Goal: Information Seeking & Learning: Learn about a topic

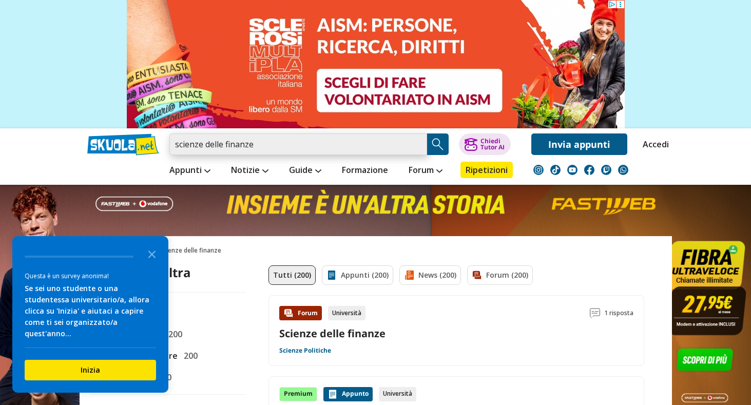
click at [266, 142] on input "scienze delle finanze" at bounding box center [298, 144] width 258 height 22
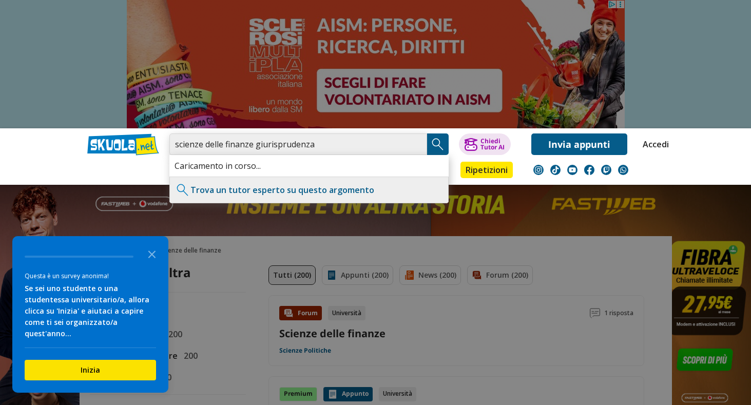
type input "scienze delle finanze giurisprudenza"
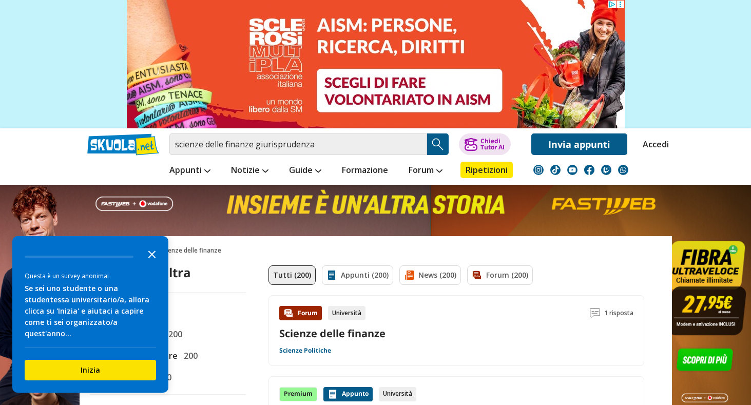
click at [154, 264] on icon "Close the survey" at bounding box center [152, 253] width 21 height 21
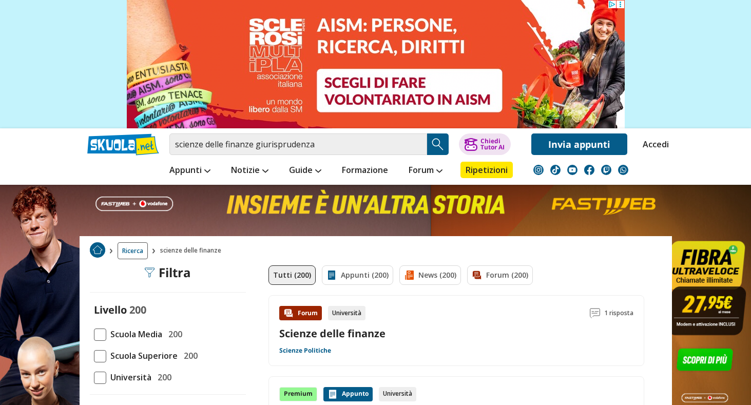
click at [435, 143] on img "Search Button" at bounding box center [437, 143] width 15 height 15
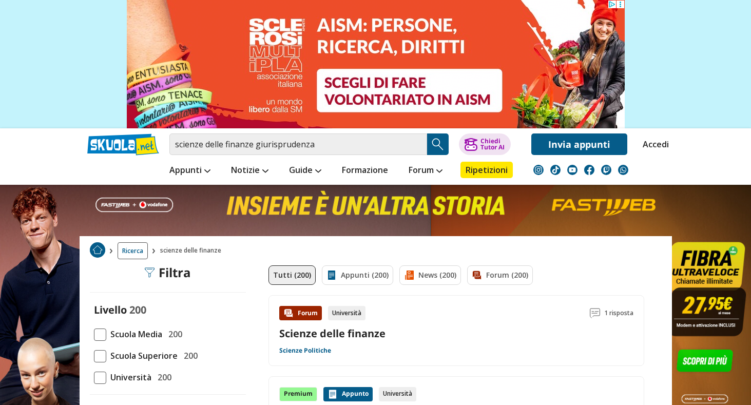
scroll to position [163, 0]
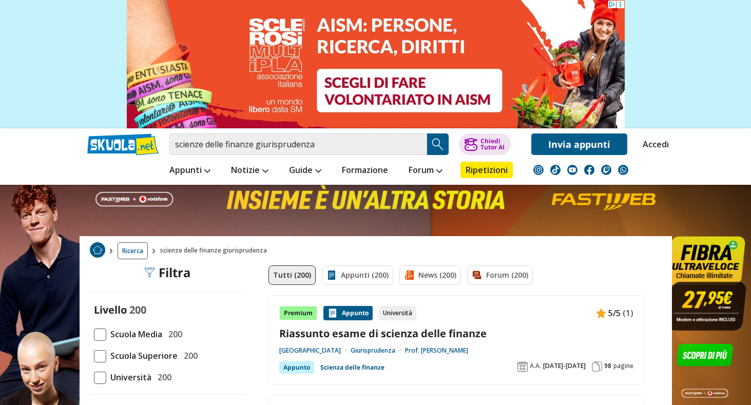
click at [405, 349] on link "Giurisprudenza" at bounding box center [377, 350] width 54 height 8
